Goal: Information Seeking & Learning: Learn about a topic

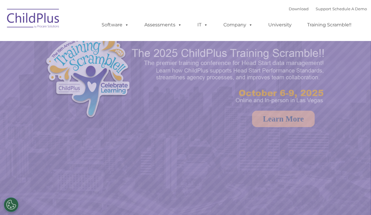
select select "MEDIUM"
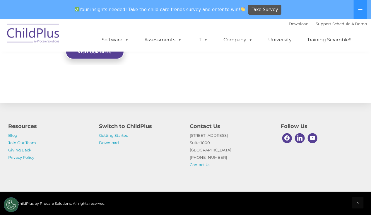
scroll to position [687, 0]
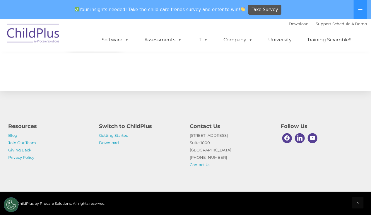
click at [122, 0] on div "Your insights needed! Take the child care trends survey and enter to win! Take …" at bounding box center [177, 9] width 355 height 19
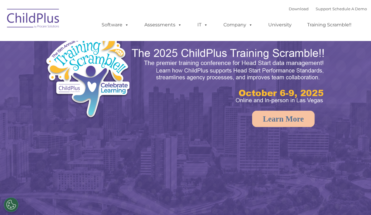
select select "MEDIUM"
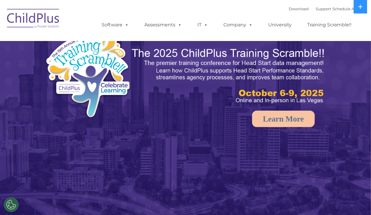
select select "MEDIUM"
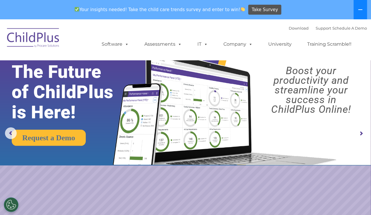
click at [357, 10] on button at bounding box center [360, 9] width 13 height 19
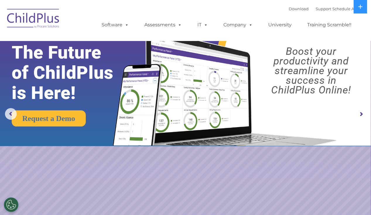
click at [46, 23] on img at bounding box center [33, 19] width 59 height 29
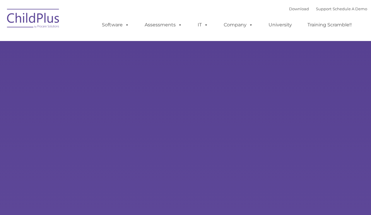
type input ""
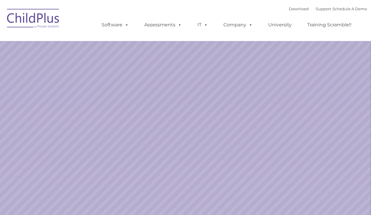
select select "MEDIUM"
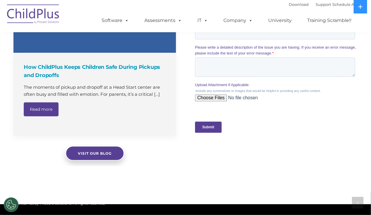
scroll to position [668, 0]
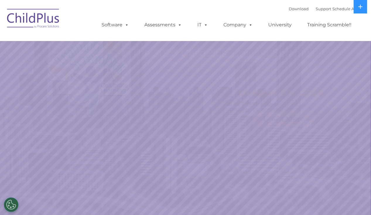
select select "MEDIUM"
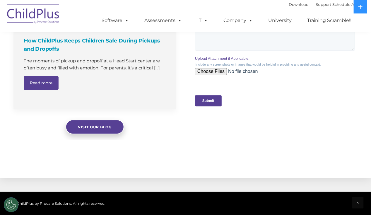
scroll to position [668, 0]
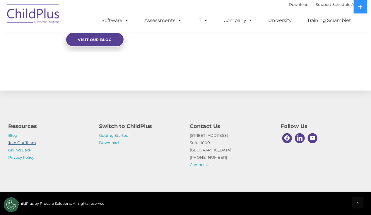
click at [20, 144] on link "Join Our Team" at bounding box center [22, 142] width 28 height 5
click at [45, 13] on img at bounding box center [33, 14] width 59 height 29
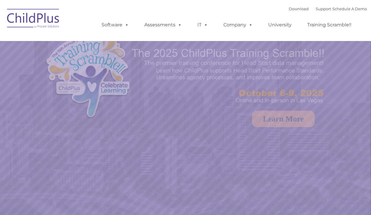
select select "MEDIUM"
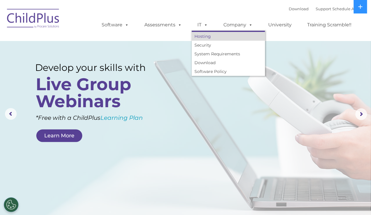
click at [201, 36] on link "Hosting" at bounding box center [228, 36] width 73 height 9
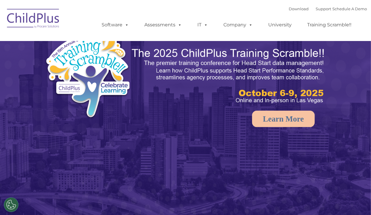
select select "MEDIUM"
click at [364, 112] on rs-arrow at bounding box center [361, 114] width 12 height 12
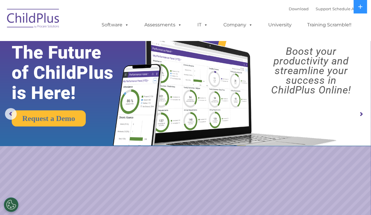
click at [364, 112] on rs-arrow at bounding box center [361, 114] width 12 height 12
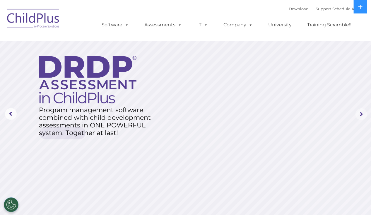
click at [364, 112] on rs-arrow at bounding box center [361, 114] width 12 height 12
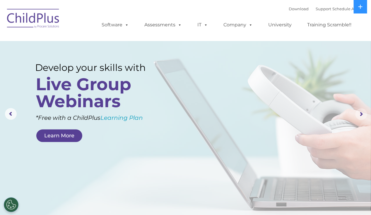
click at [364, 112] on rs-arrow at bounding box center [361, 114] width 12 height 12
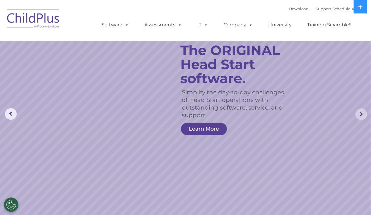
click at [364, 112] on rs-arrow at bounding box center [361, 114] width 12 height 12
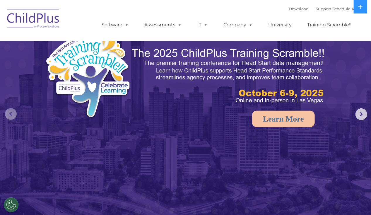
click at [10, 117] on rs-arrow at bounding box center [11, 114] width 12 height 12
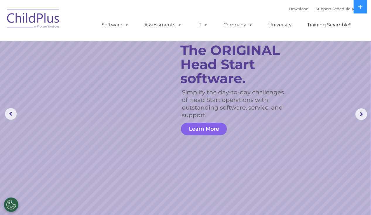
click at [188, 127] on link "Learn More" at bounding box center [204, 129] width 46 height 13
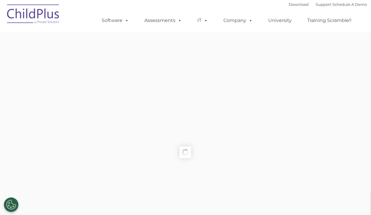
type input ""
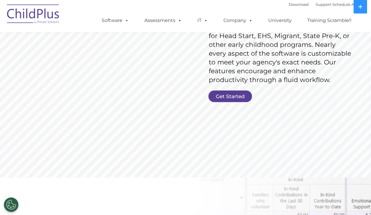
scroll to position [105, 0]
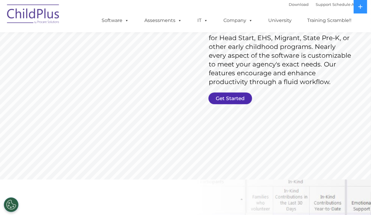
click at [218, 98] on link "Get Started" at bounding box center [230, 99] width 44 height 12
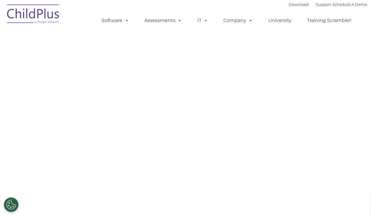
select select "MEDIUM"
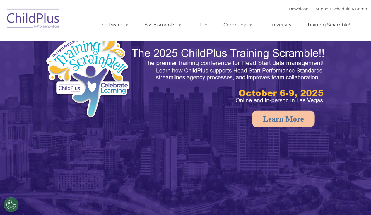
select select "MEDIUM"
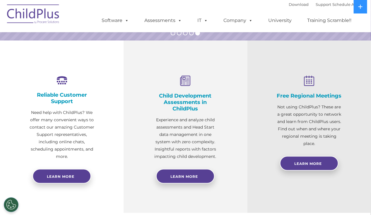
scroll to position [190, 0]
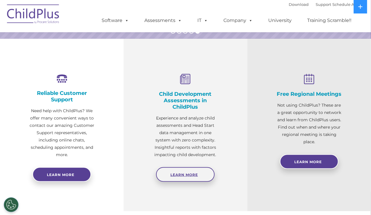
click at [181, 170] on link "Learn More" at bounding box center [185, 174] width 59 height 15
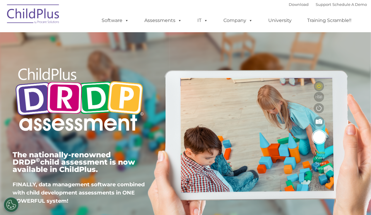
type input ""
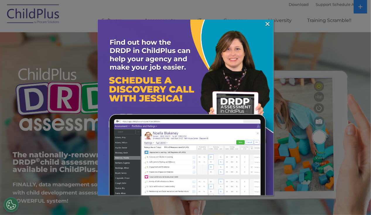
click at [188, 138] on img at bounding box center [186, 108] width 176 height 176
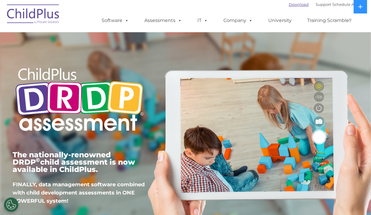
click at [294, 5] on link "Download" at bounding box center [299, 4] width 20 height 5
